Goal: Find specific page/section: Find specific page/section

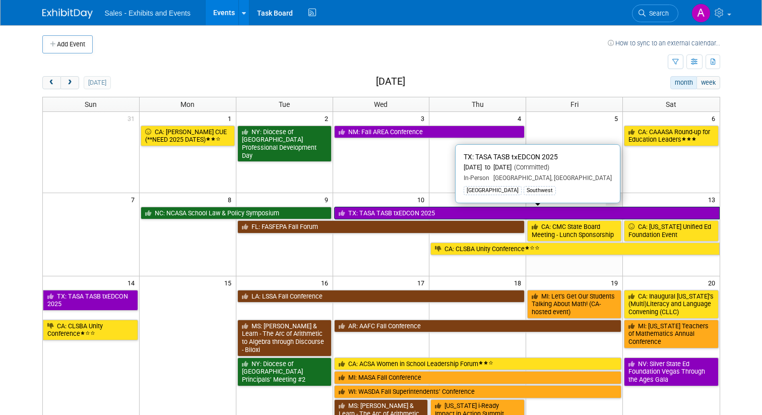
click at [398, 210] on link "TX: TASA TASB txEDCON 2025" at bounding box center [526, 212] width 385 height 13
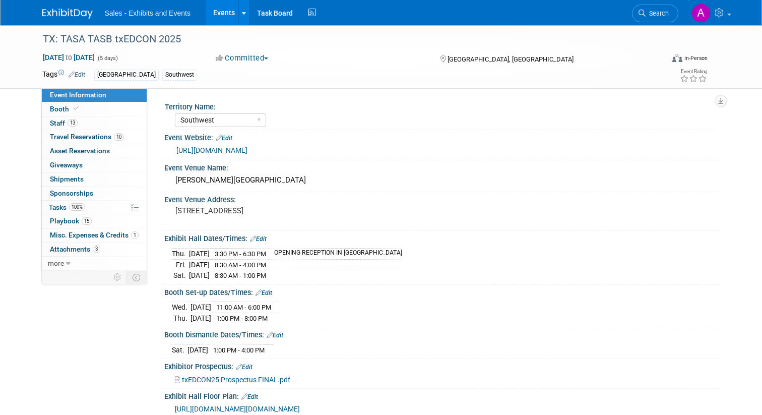
select select "Southwest"
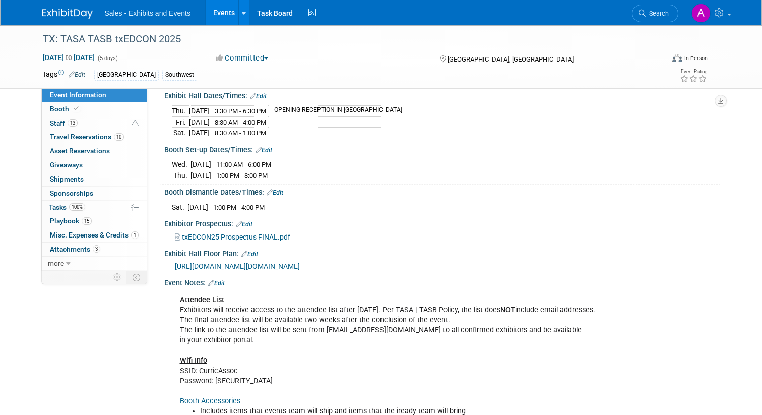
scroll to position [131, 0]
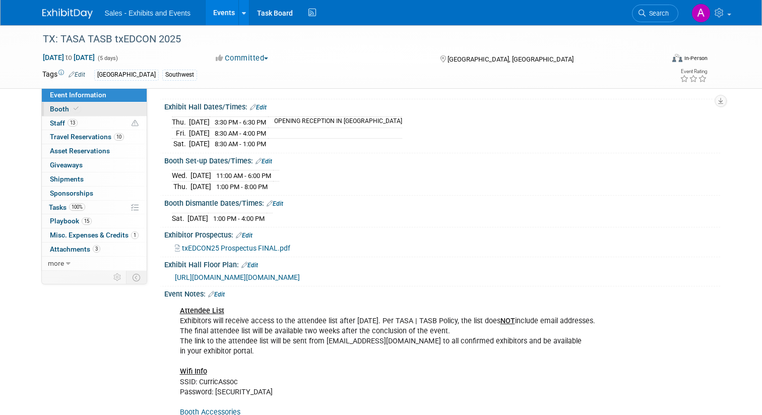
click at [62, 109] on span "Booth" at bounding box center [65, 109] width 31 height 8
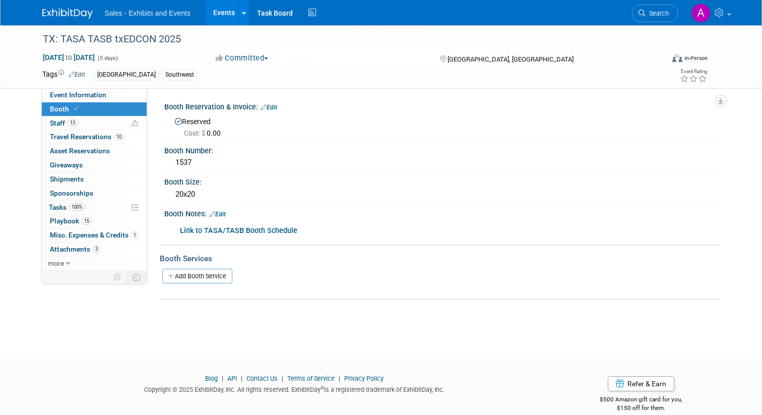
scroll to position [14, 0]
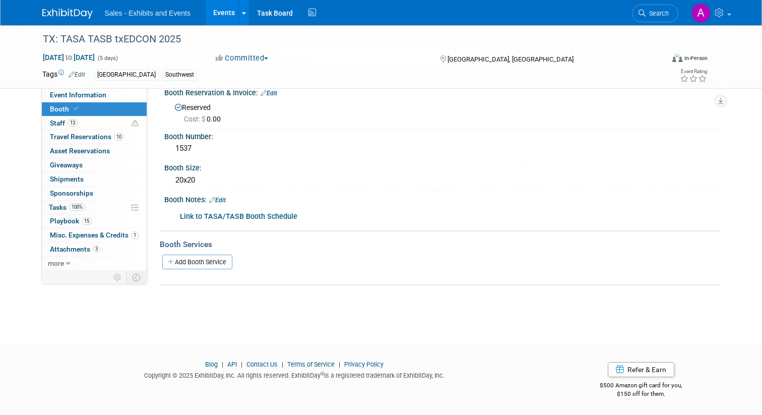
click at [240, 214] on b "Link to TASA/TASB Booth Schedule" at bounding box center [238, 216] width 117 height 9
